Goal: Transaction & Acquisition: Purchase product/service

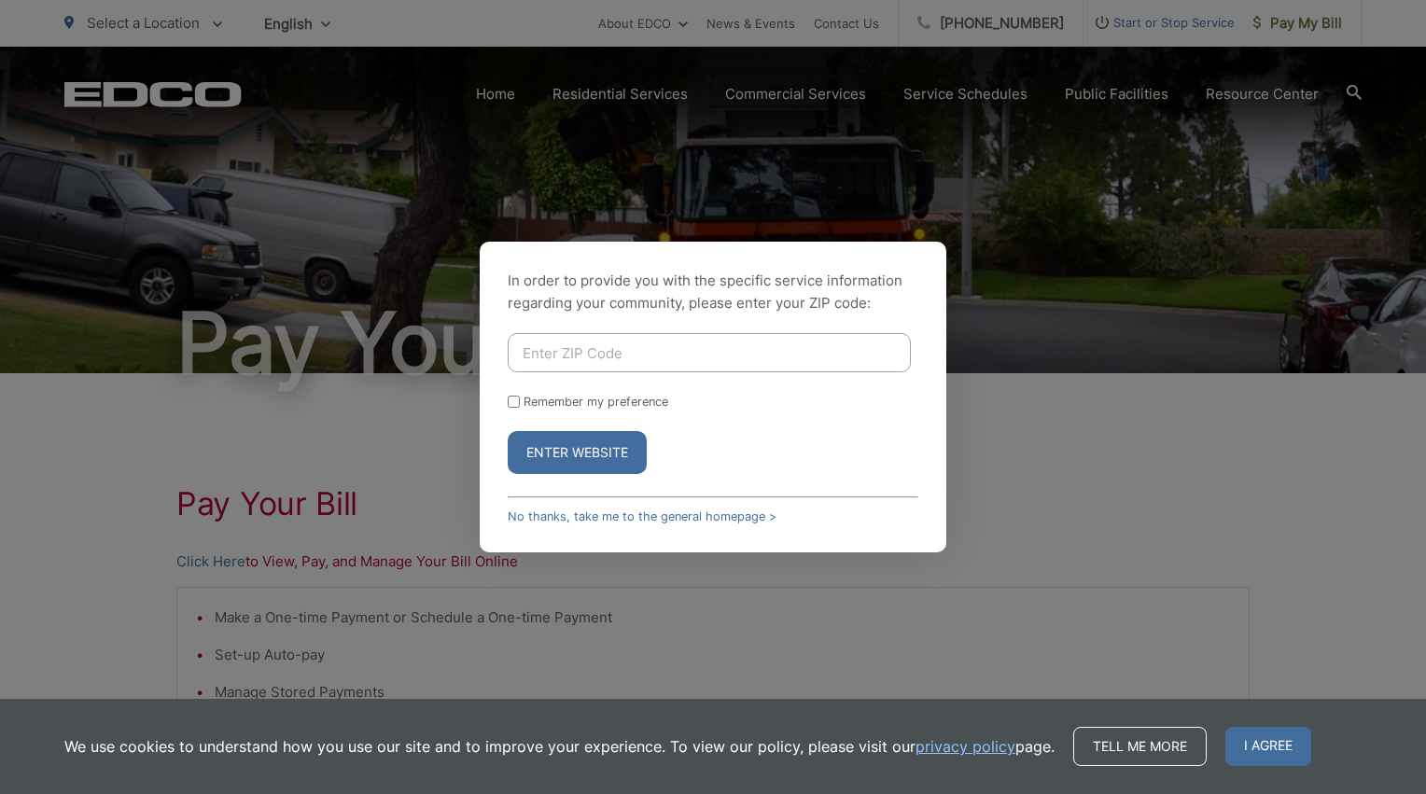
click at [601, 355] on input "Enter ZIP Code" at bounding box center [709, 352] width 403 height 39
type input "92026"
click at [564, 448] on button "Enter Website" at bounding box center [577, 452] width 139 height 43
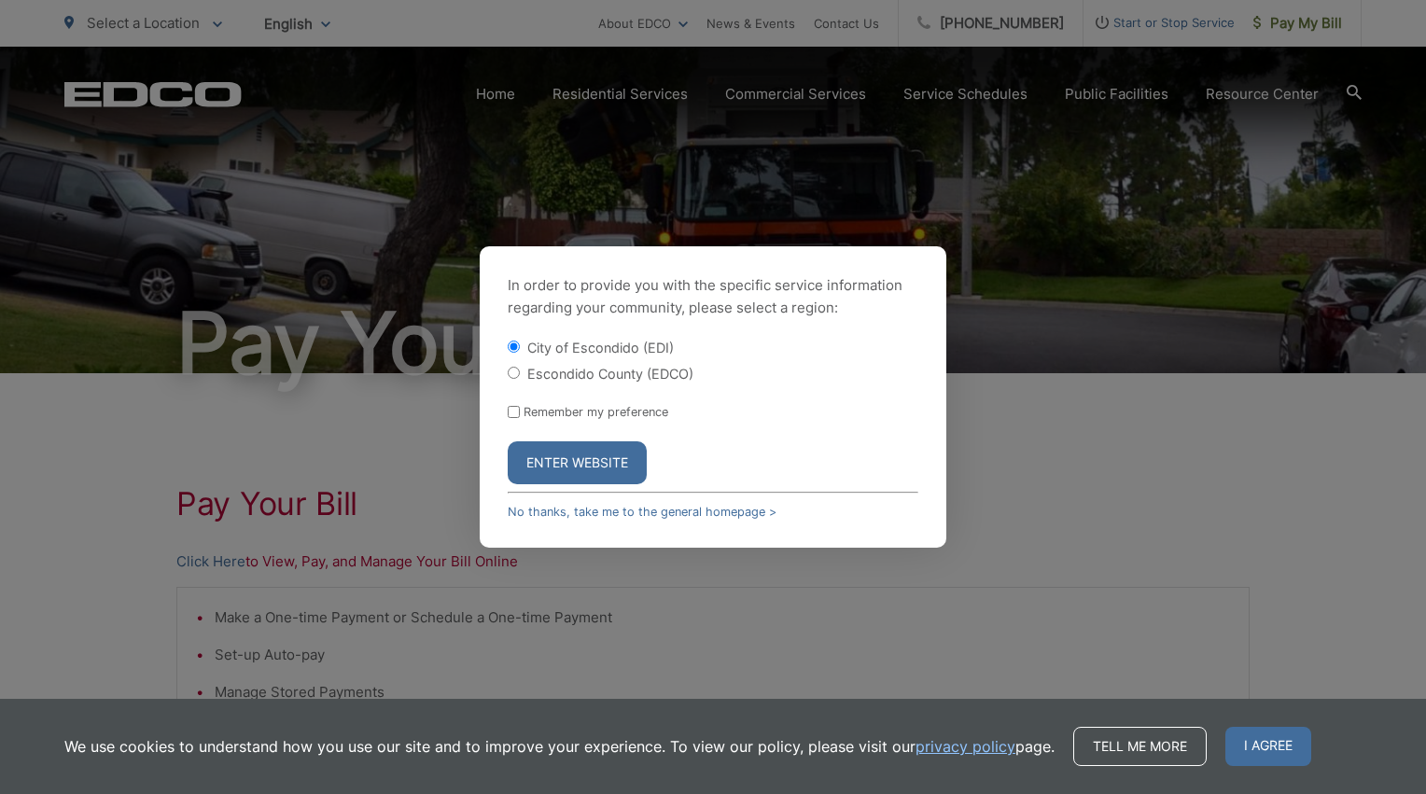
click at [520, 380] on div "Escondido County (EDCO)" at bounding box center [713, 373] width 411 height 19
click at [512, 369] on input "Escondido County (EDCO)" at bounding box center [514, 373] width 12 height 12
radio input "true"
click at [571, 472] on button "Enter Website" at bounding box center [577, 463] width 139 height 43
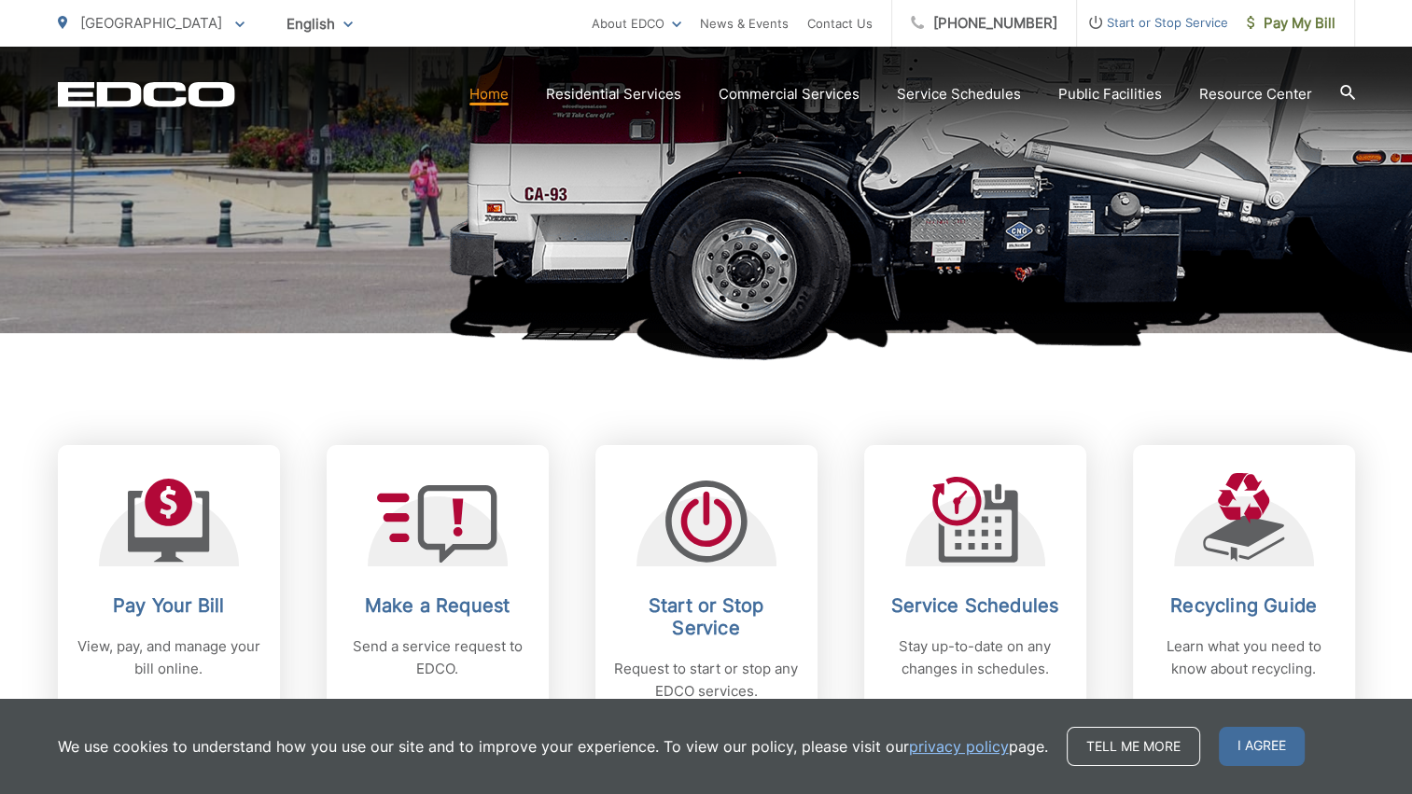
scroll to position [526, 0]
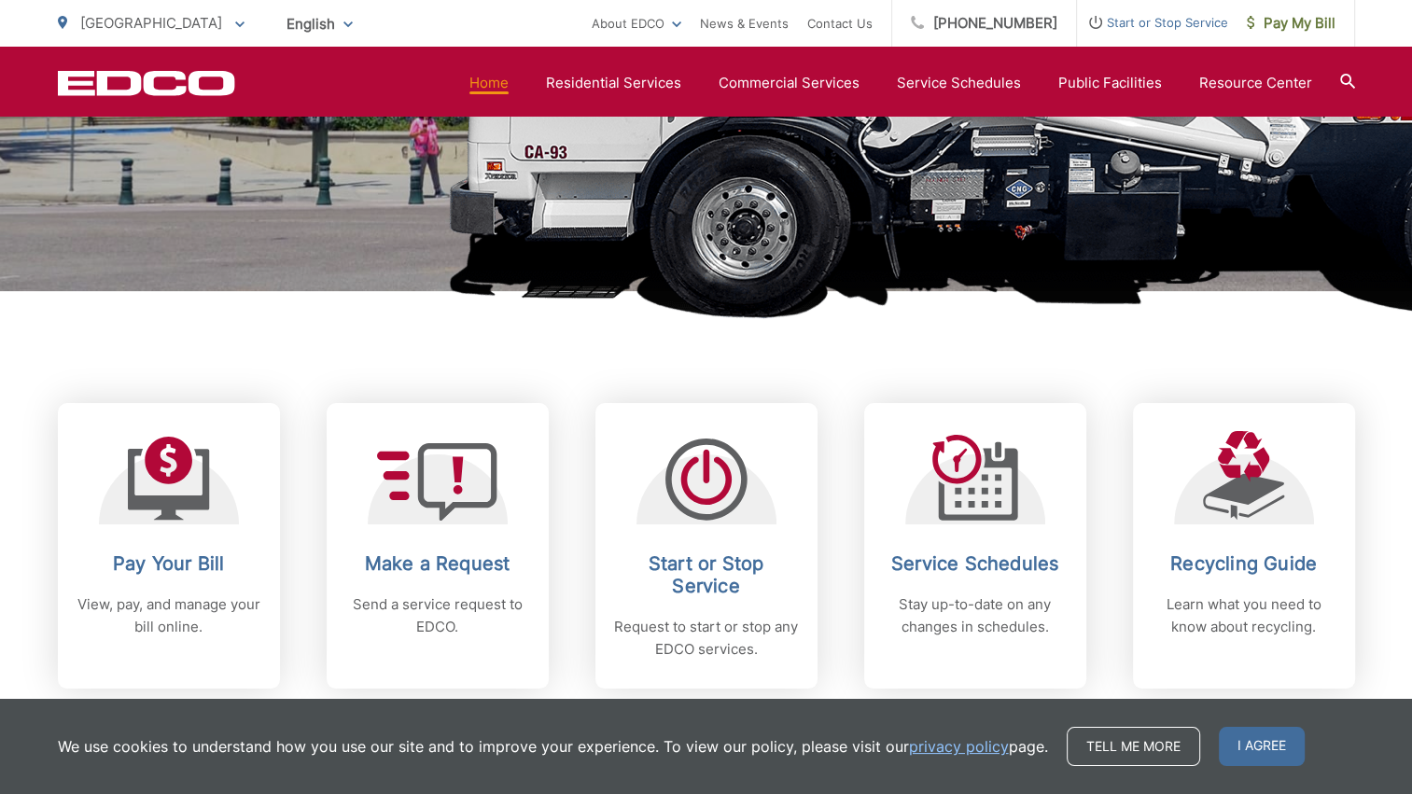
click at [171, 541] on link "Pay Your Bill View, pay, and manage your bill online." at bounding box center [169, 546] width 222 height 286
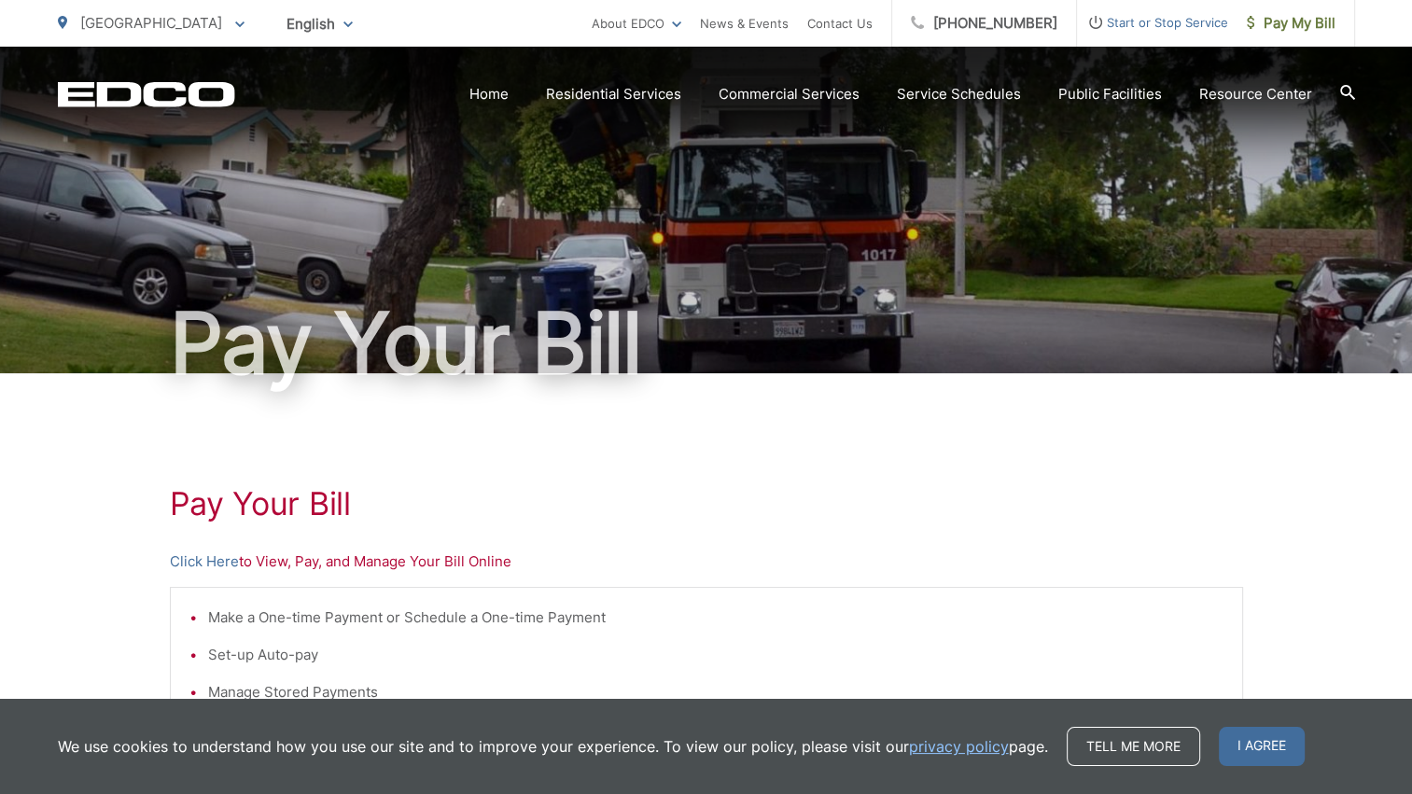
click at [194, 561] on link "Click Here" at bounding box center [204, 562] width 69 height 22
